Goal: Check status: Check status

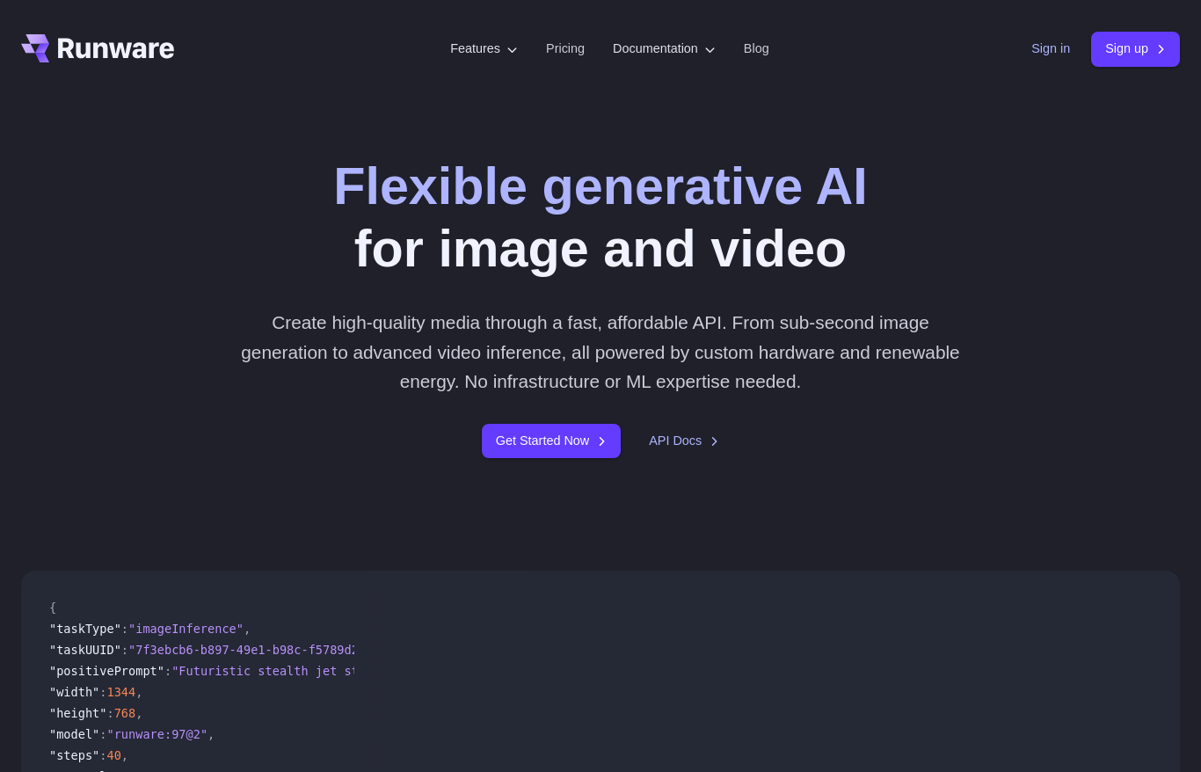
click at [1055, 57] on link "Sign in" at bounding box center [1051, 49] width 39 height 20
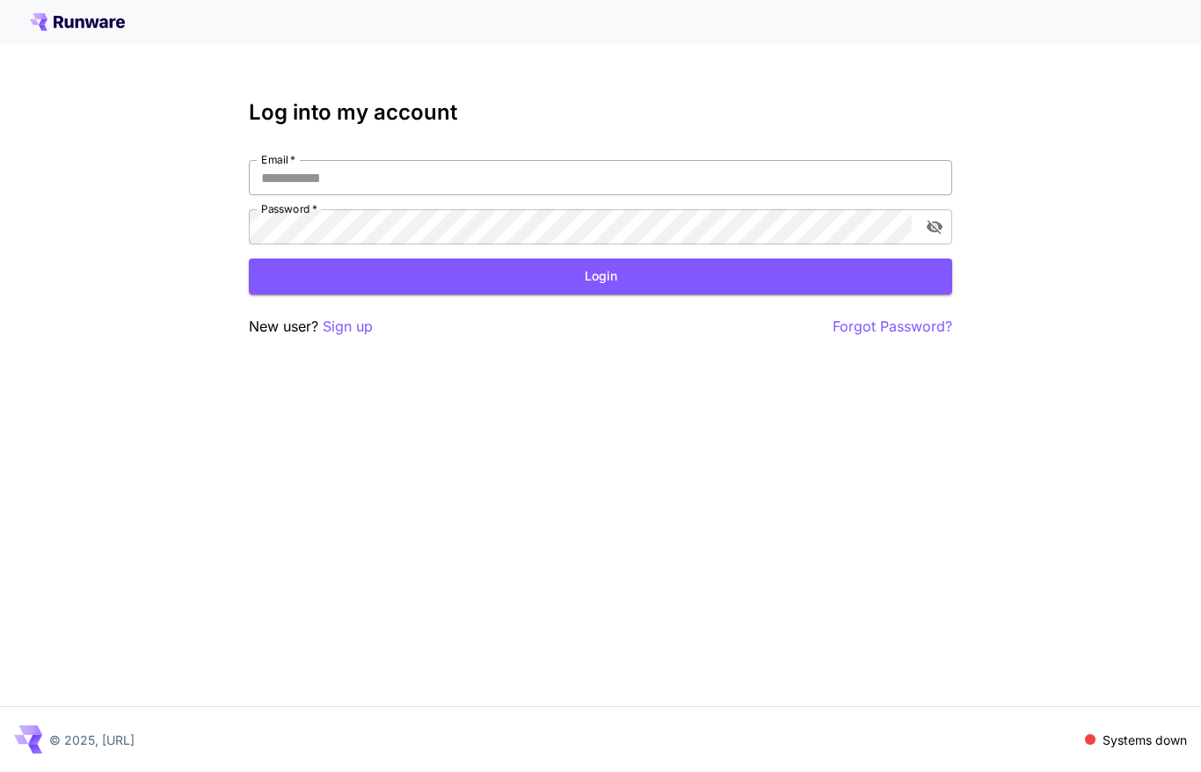
click at [522, 186] on input "Email   *" at bounding box center [601, 177] width 704 height 35
type input "**********"
click button "Login" at bounding box center [601, 277] width 704 height 36
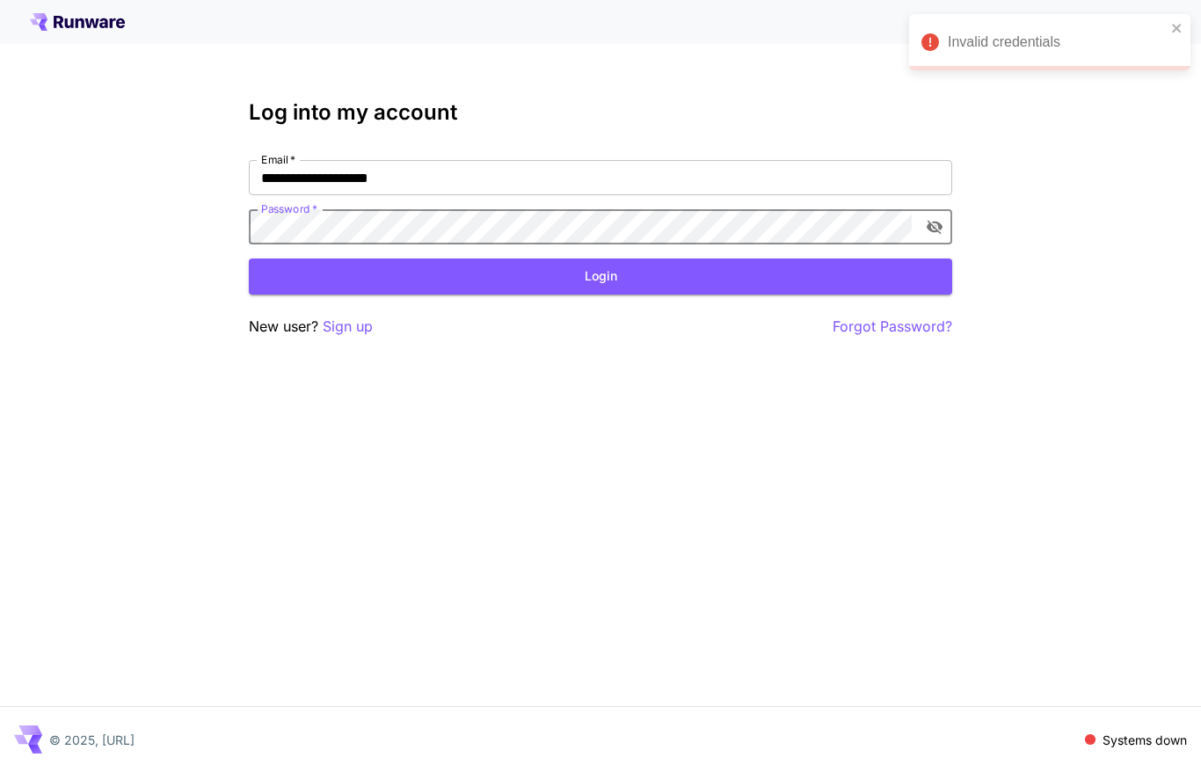
click at [297, 215] on label "Password   *" at bounding box center [289, 208] width 56 height 15
click button "Login" at bounding box center [601, 277] width 704 height 36
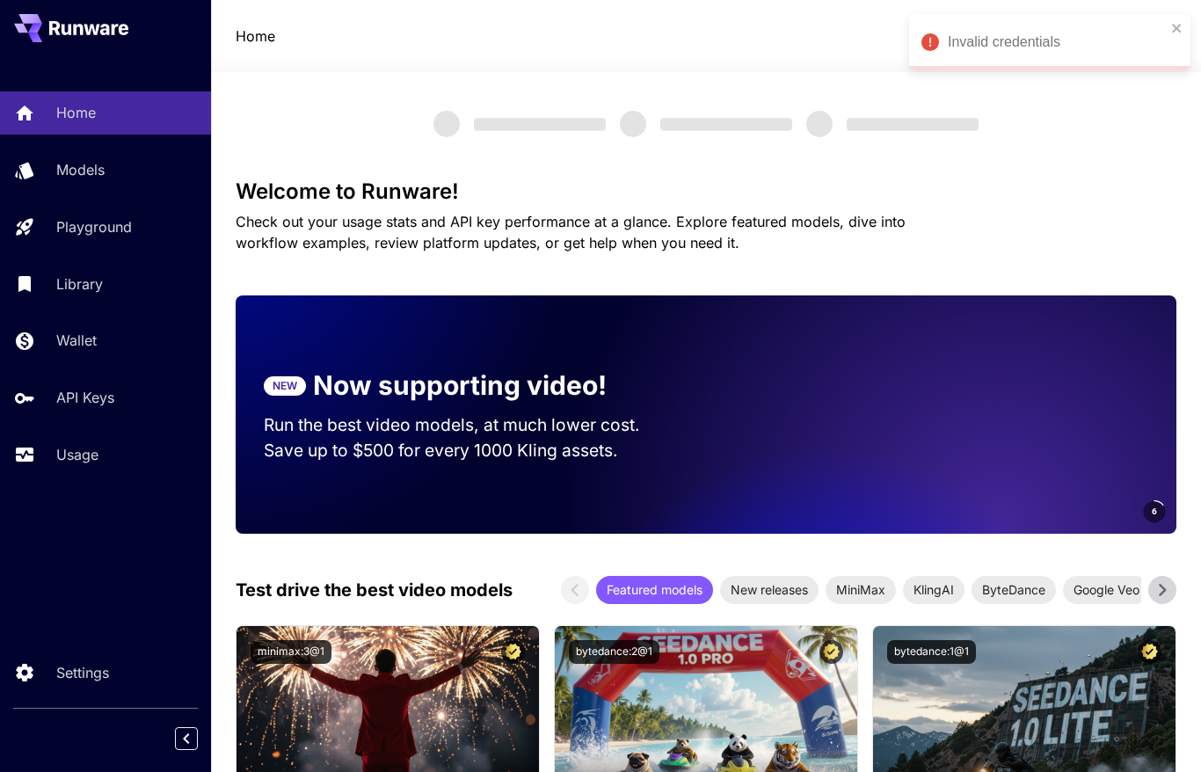
click at [714, 66] on div at bounding box center [706, 61] width 990 height 21
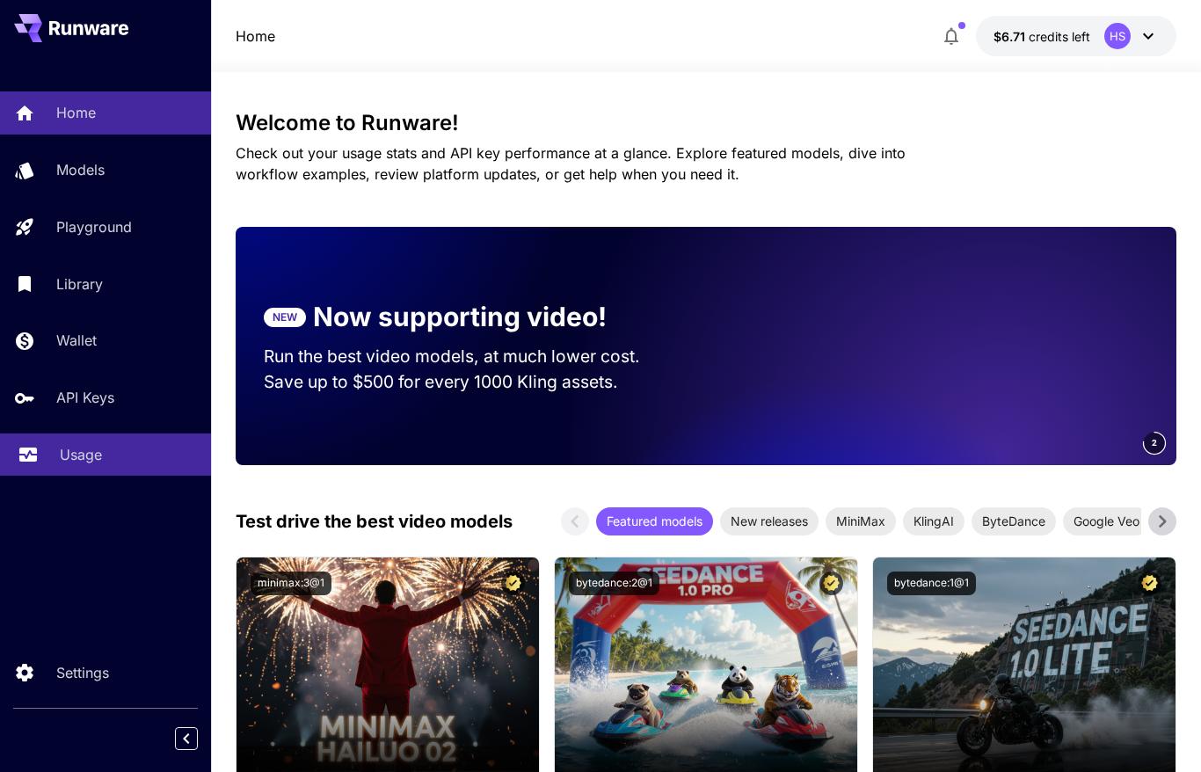
click at [101, 440] on link "Usage" at bounding box center [105, 455] width 211 height 43
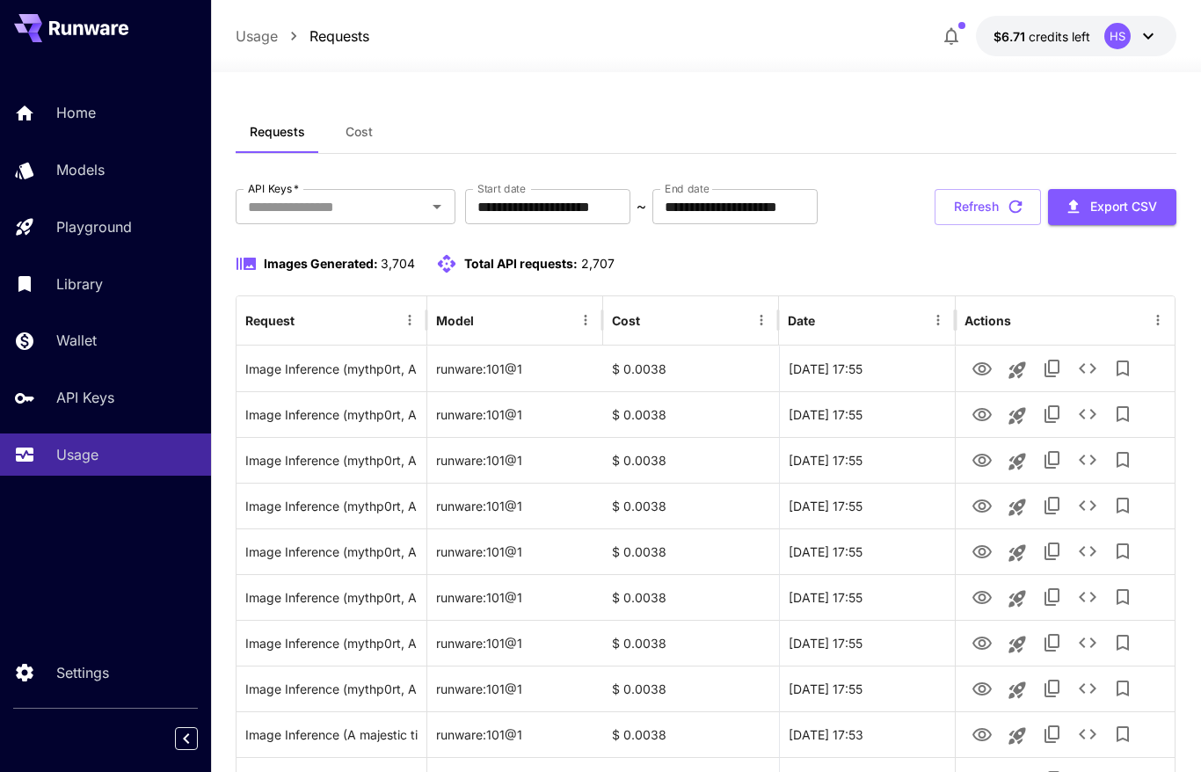
click at [653, 120] on div "Requests Cost" at bounding box center [706, 132] width 941 height 43
click at [560, 124] on div "Requests Cost" at bounding box center [706, 132] width 941 height 43
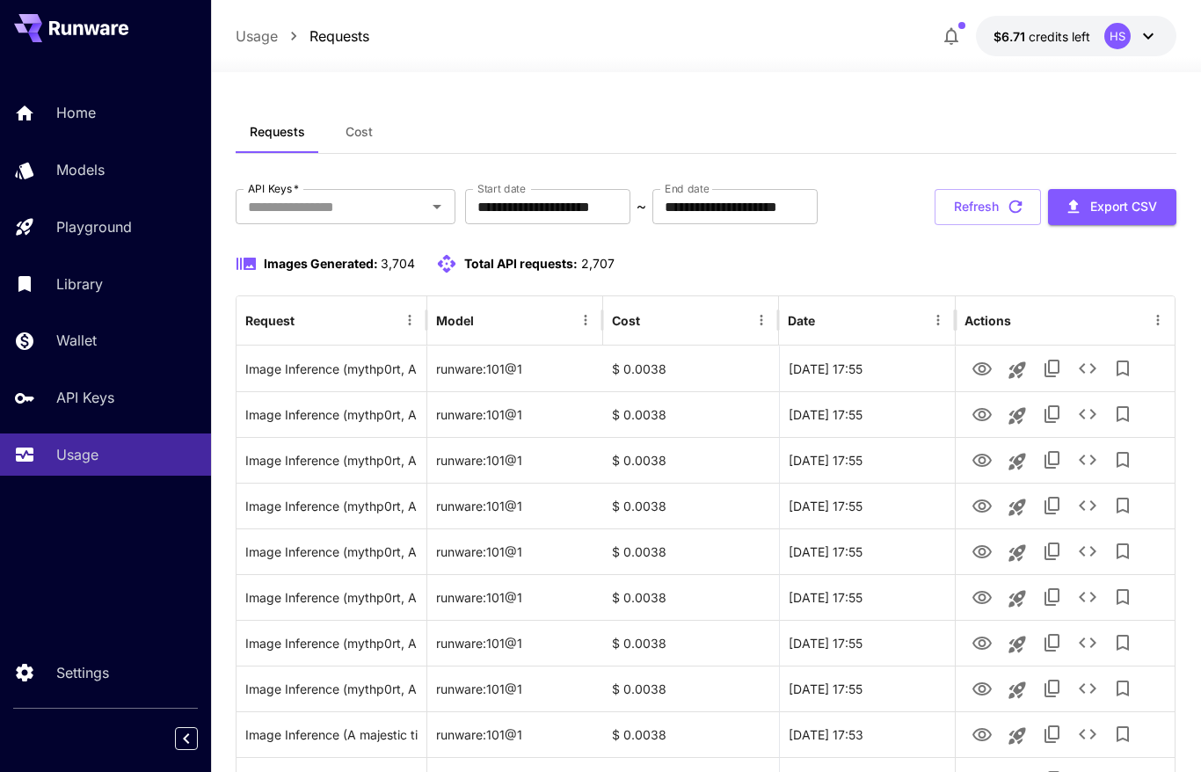
click at [560, 124] on div "Requests Cost" at bounding box center [706, 132] width 941 height 43
click at [671, 126] on div "Requests Cost" at bounding box center [706, 132] width 941 height 43
click at [755, 117] on div "Requests Cost" at bounding box center [706, 132] width 941 height 43
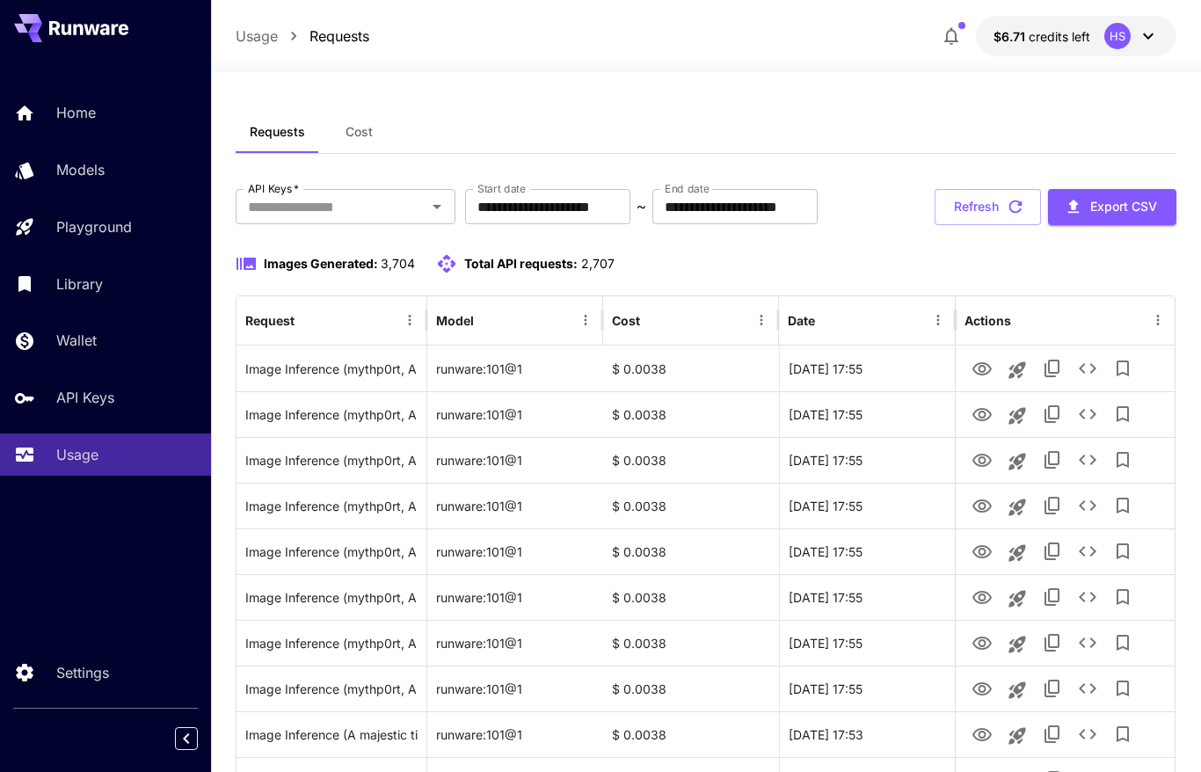
drag, startPoint x: 811, startPoint y: 87, endPoint x: 586, endPoint y: 62, distance: 226.5
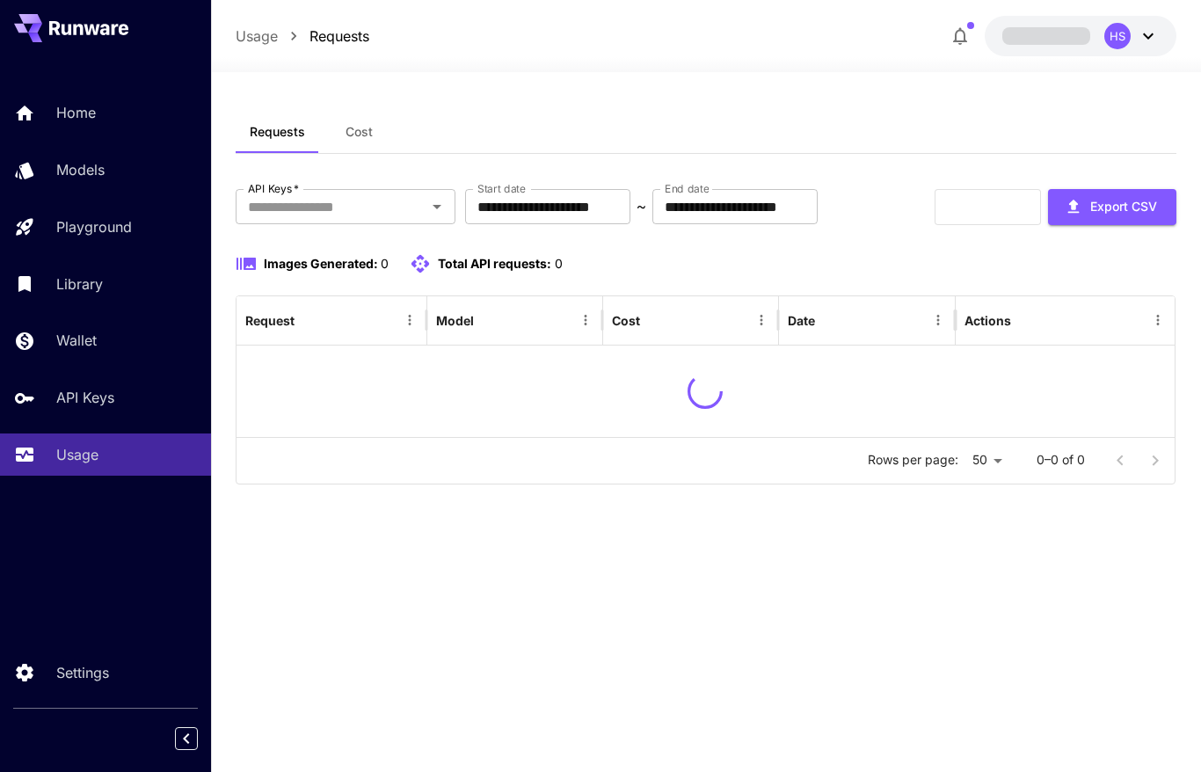
click at [821, 106] on div "**********" at bounding box center [706, 422] width 941 height 700
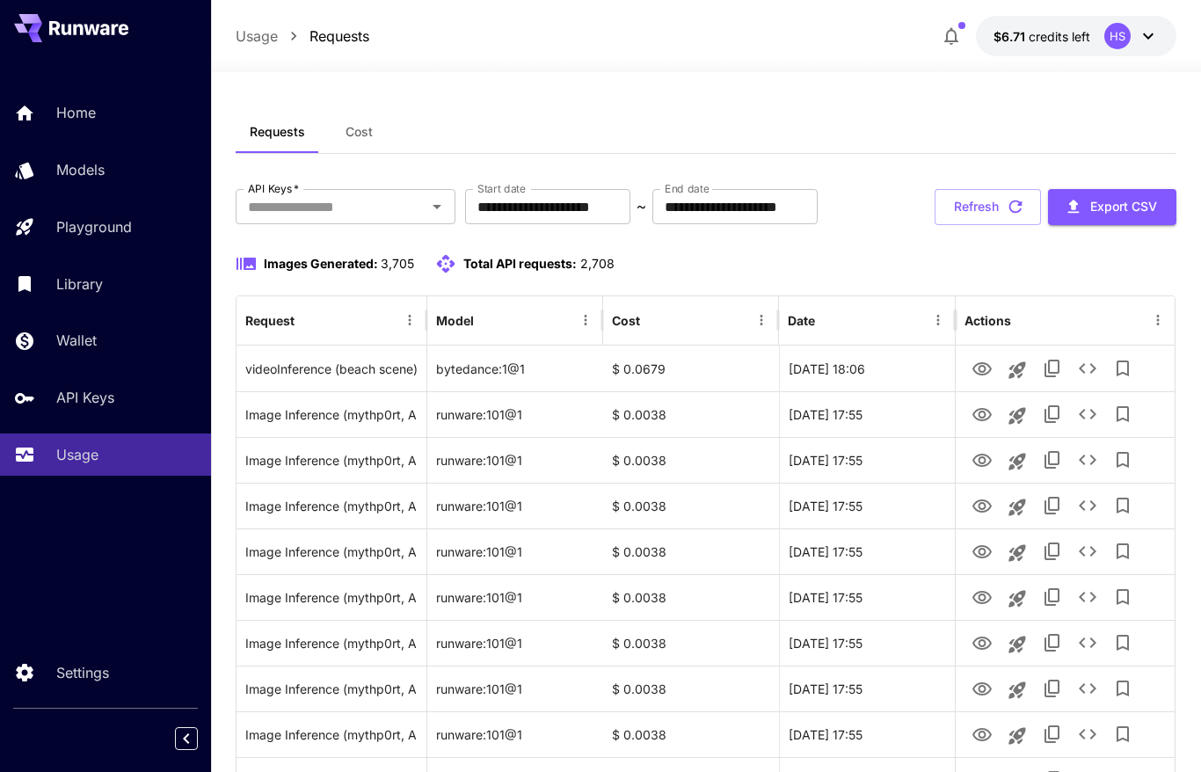
click at [804, 124] on div "Requests Cost" at bounding box center [706, 132] width 941 height 43
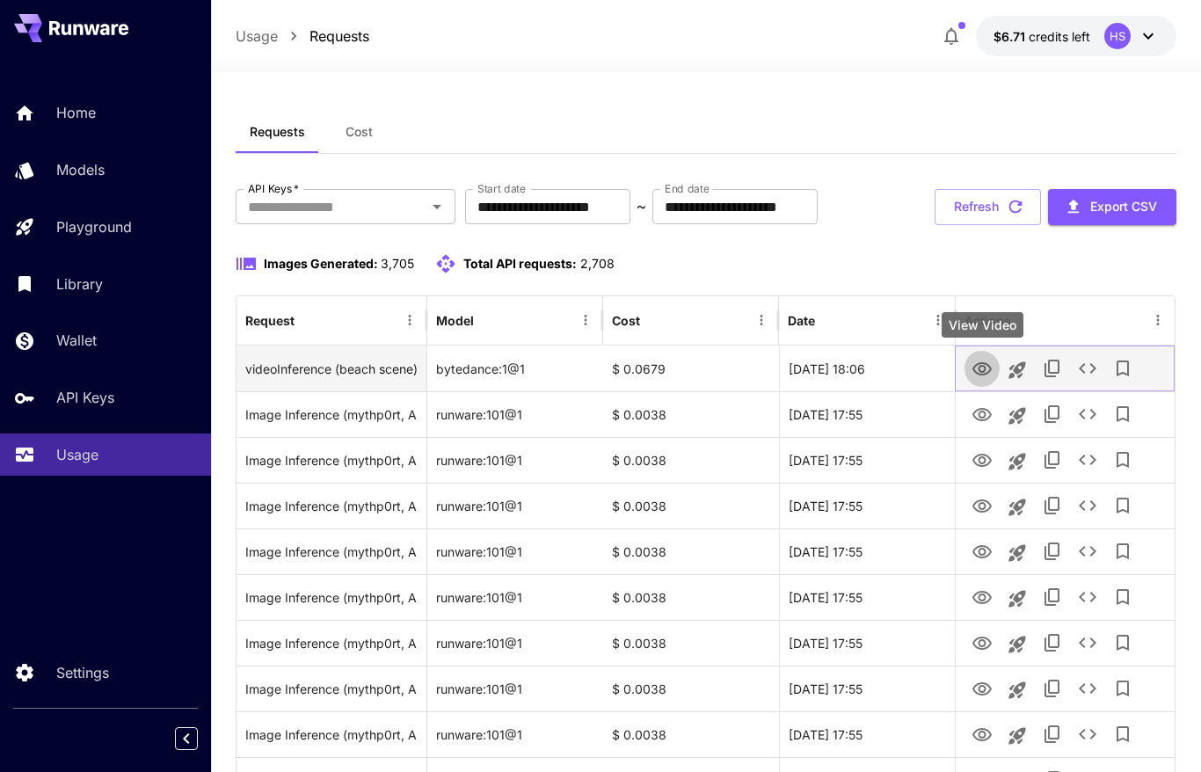
click at [987, 374] on icon "View Video" at bounding box center [982, 369] width 21 height 21
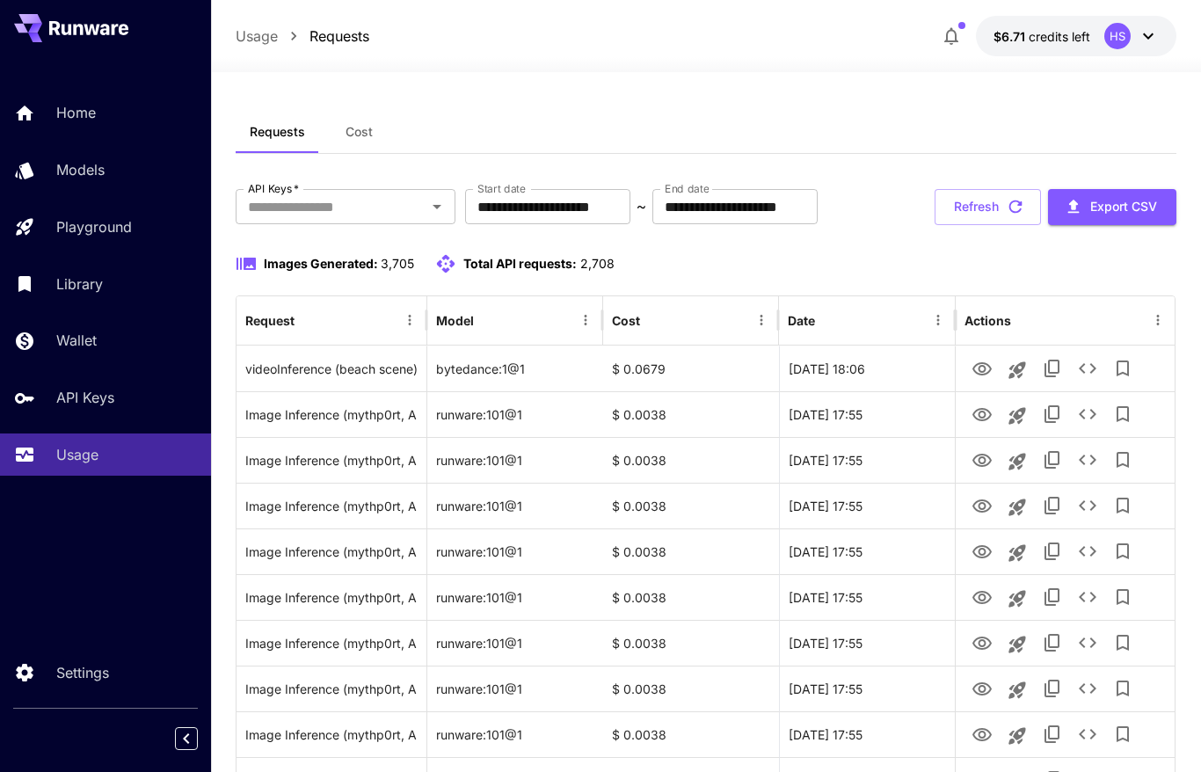
drag, startPoint x: 865, startPoint y: 102, endPoint x: 894, endPoint y: 21, distance: 86.3
click at [784, 134] on div "Requests Cost" at bounding box center [706, 132] width 941 height 43
drag, startPoint x: 672, startPoint y: 78, endPoint x: 556, endPoint y: 69, distance: 116.4
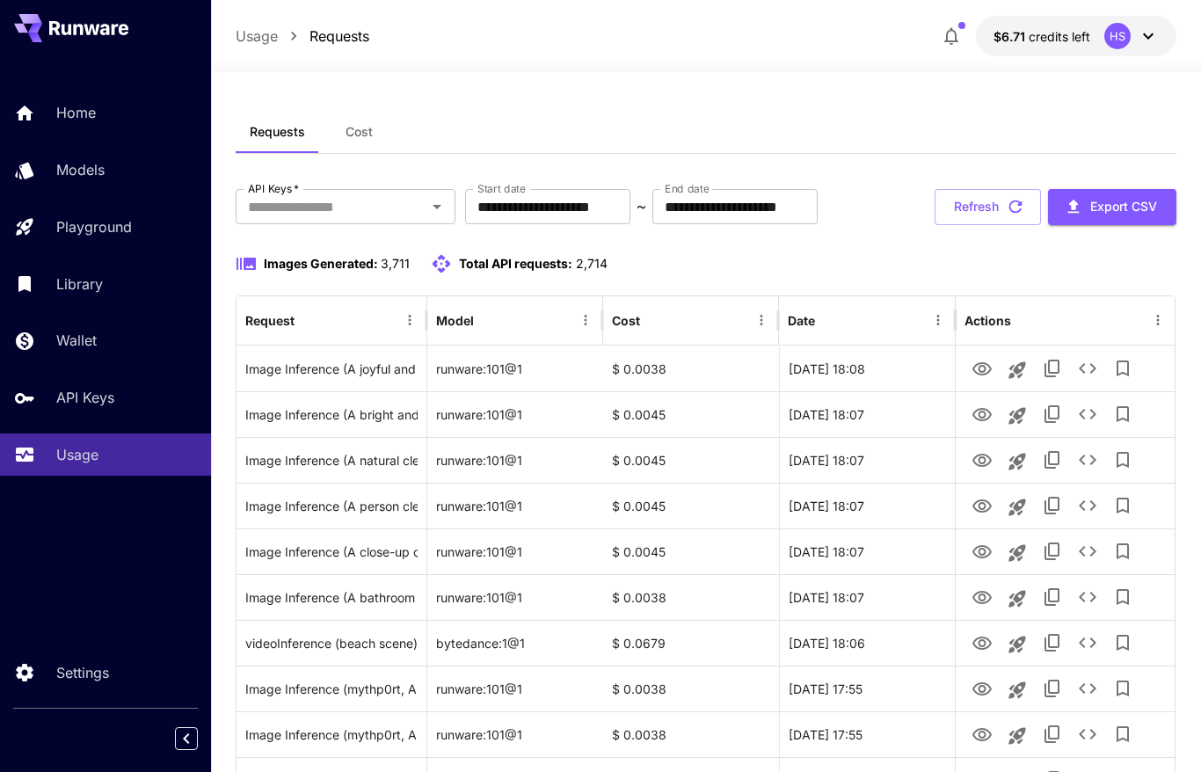
click at [570, 53] on div at bounding box center [706, 61] width 990 height 21
click at [571, 54] on div at bounding box center [706, 61] width 990 height 21
click at [686, 48] on div "Usage Requests $6.71 credits left HS" at bounding box center [706, 36] width 941 height 40
drag, startPoint x: 784, startPoint y: 98, endPoint x: 772, endPoint y: 98, distance: 11.4
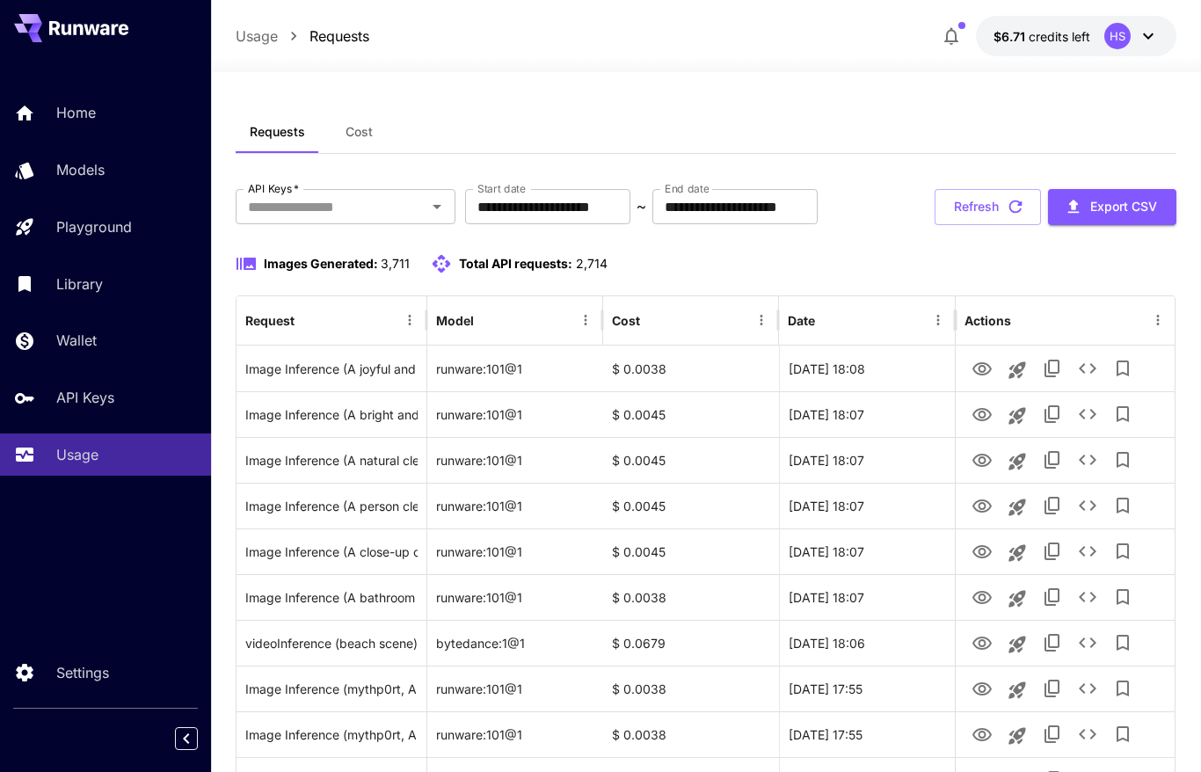
drag, startPoint x: 730, startPoint y: 84, endPoint x: 713, endPoint y: 80, distance: 17.1
click at [669, 70] on div at bounding box center [706, 61] width 990 height 21
drag, startPoint x: 610, startPoint y: 56, endPoint x: 318, endPoint y: 17, distance: 294.7
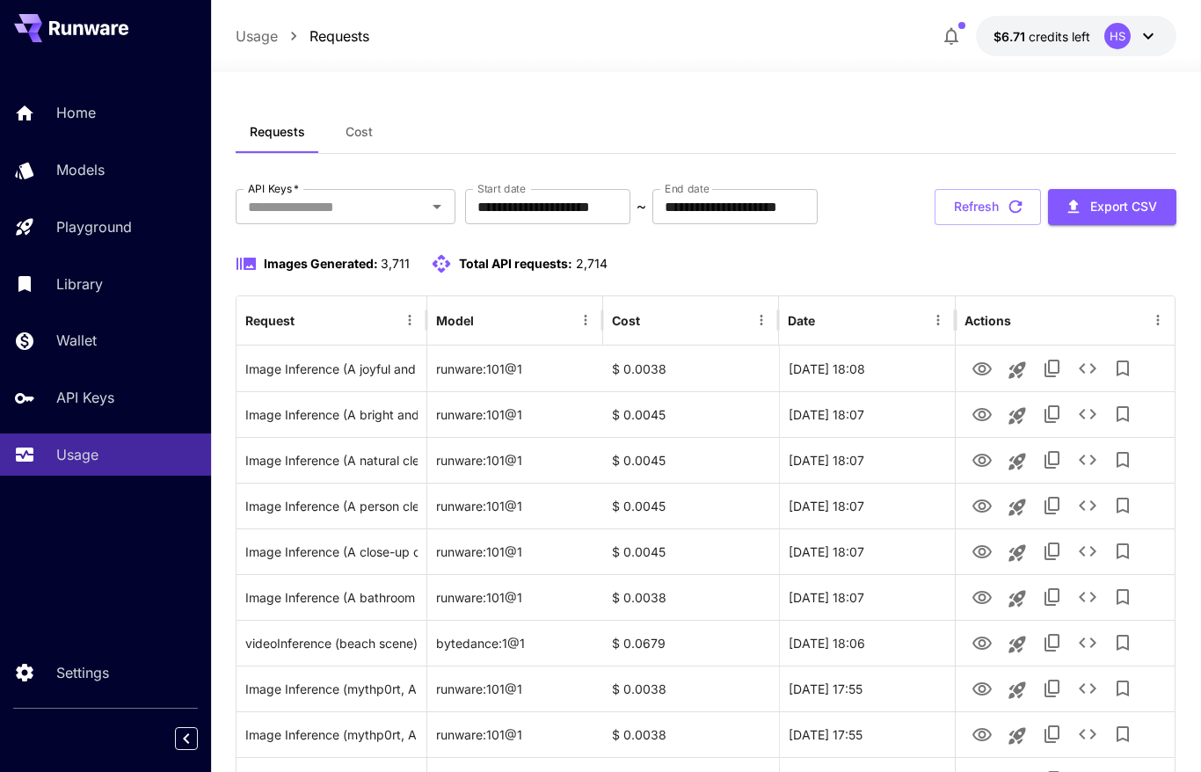
click at [609, 57] on div at bounding box center [706, 61] width 990 height 21
drag, startPoint x: 798, startPoint y: 96, endPoint x: 1018, endPoint y: 4, distance: 238.1
